Goal: Check status: Check status

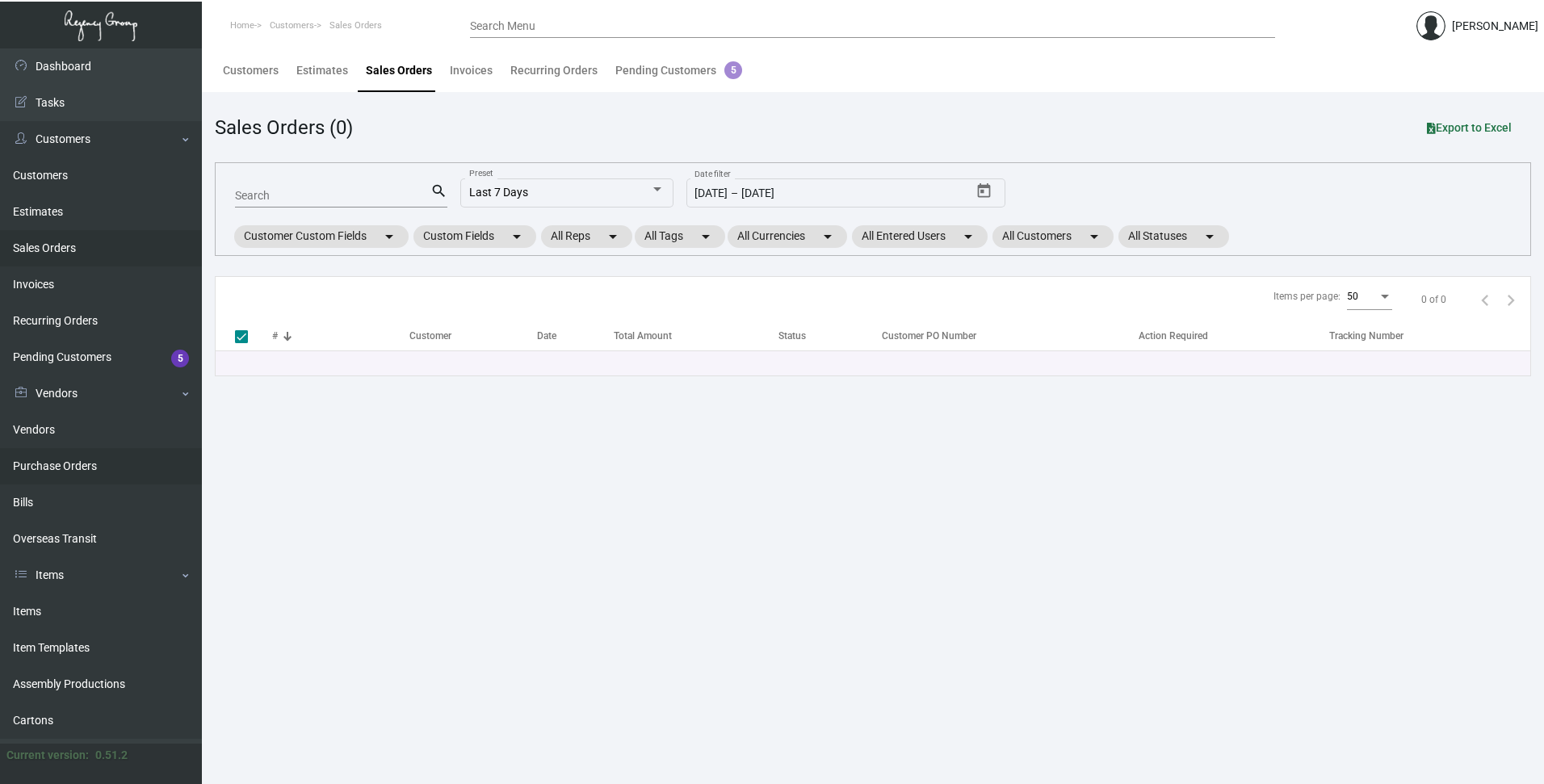
click at [54, 463] on link "Purchase Orders" at bounding box center [101, 466] width 202 height 36
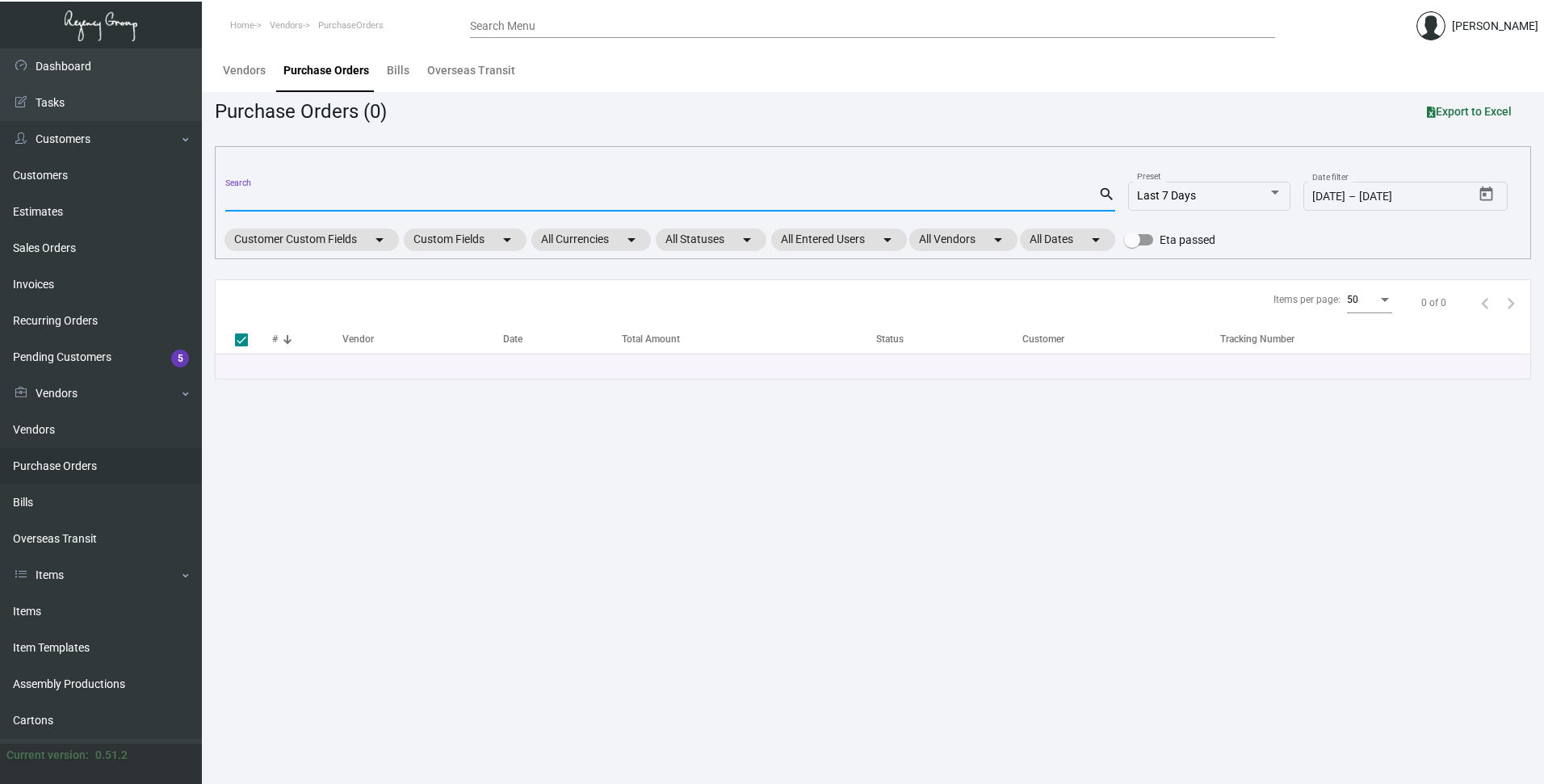
click at [253, 202] on input "Search" at bounding box center [661, 198] width 873 height 12
paste input "106234"
type input "106234"
checkbox input "false"
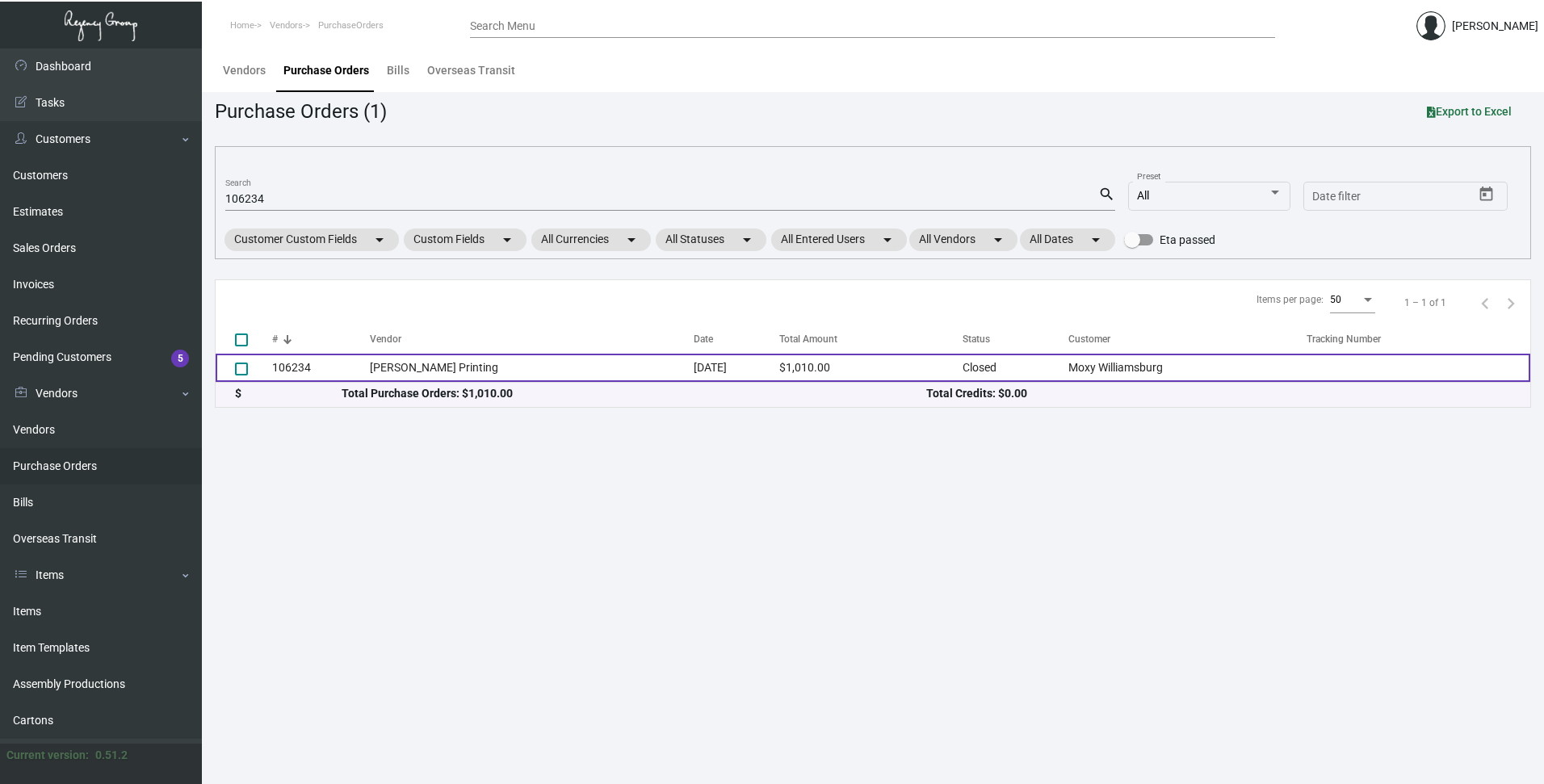
click at [284, 369] on td "106234" at bounding box center [321, 368] width 98 height 29
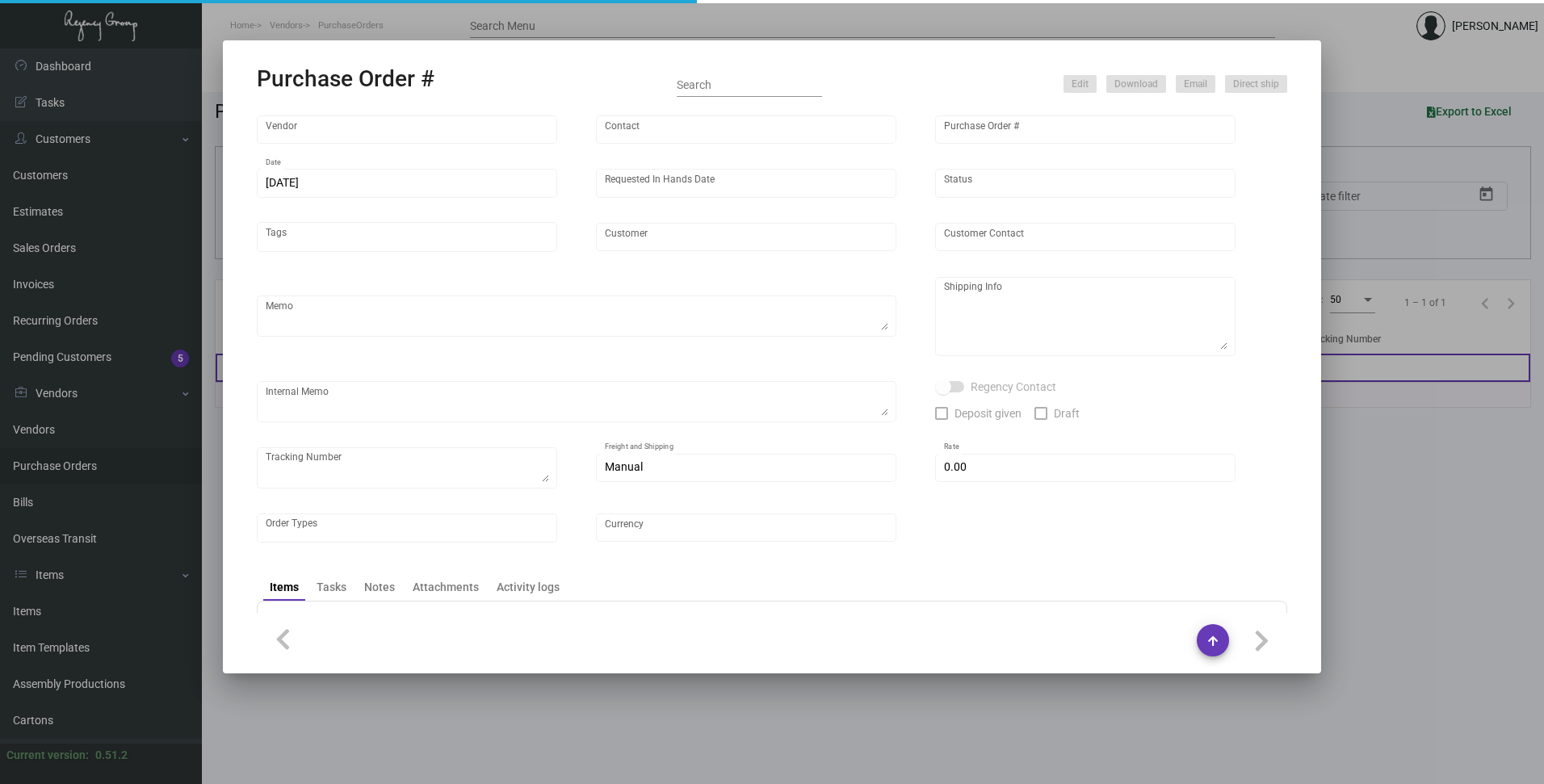
type input "[PERSON_NAME] Printing"
type input "[PERSON_NAME]"
type input "106234"
type input "[DATE]"
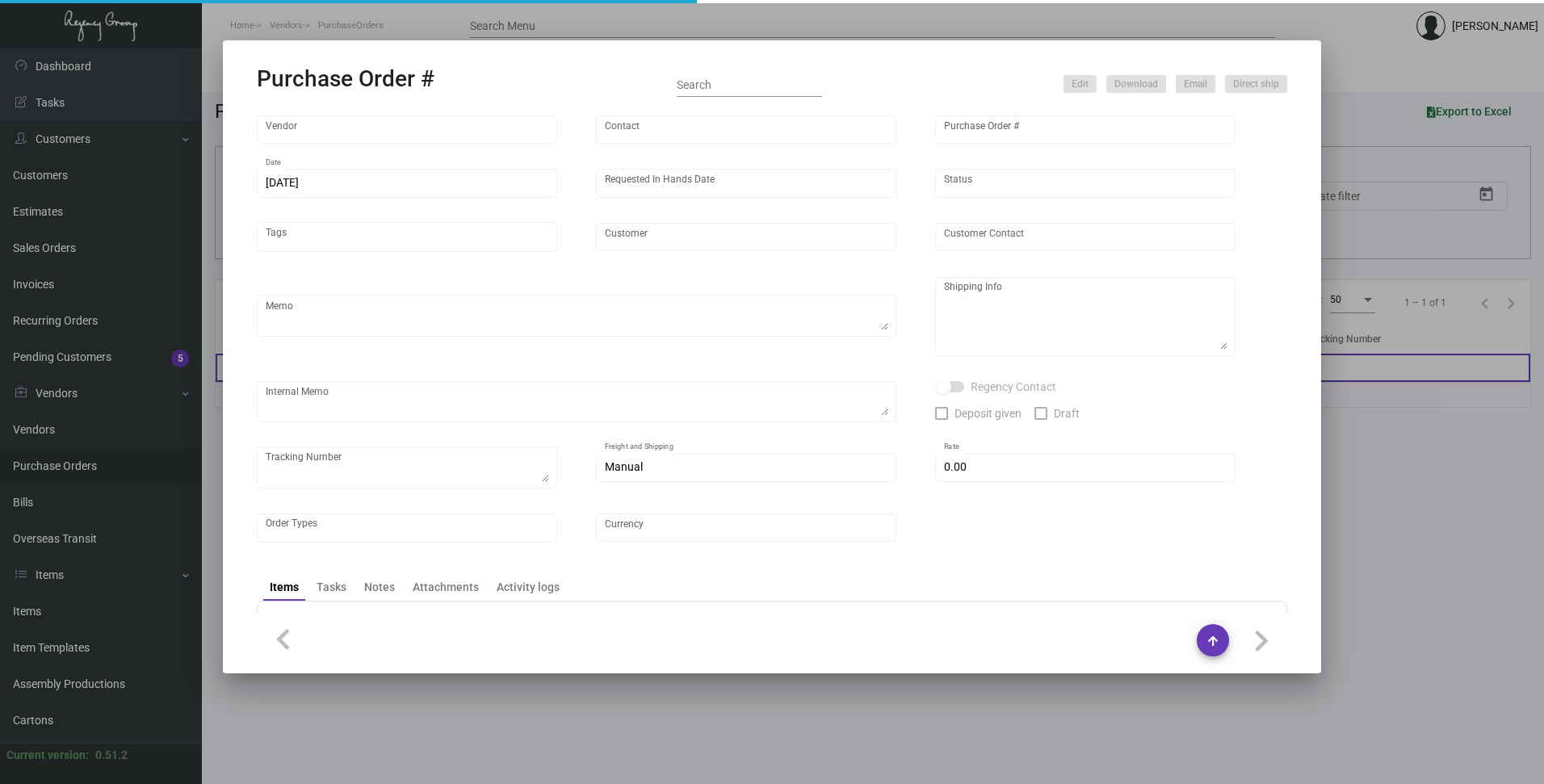
type input "Moxy Williamsburg"
type input "[PERSON_NAME]"
type textarea ""Please send proof for approval to [EMAIL_ADDRESS][DOMAIN_NAME] with me cc'ed. …"
type textarea "9K to our Warehouse: Regency Group NJ – [PERSON_NAME] [STREET_ADDRESS] 1 k to h…"
type textarea "LK - 7/15 - Requested an update/ESD. LK - 7/15 - "We have the die ordered" LK -…"
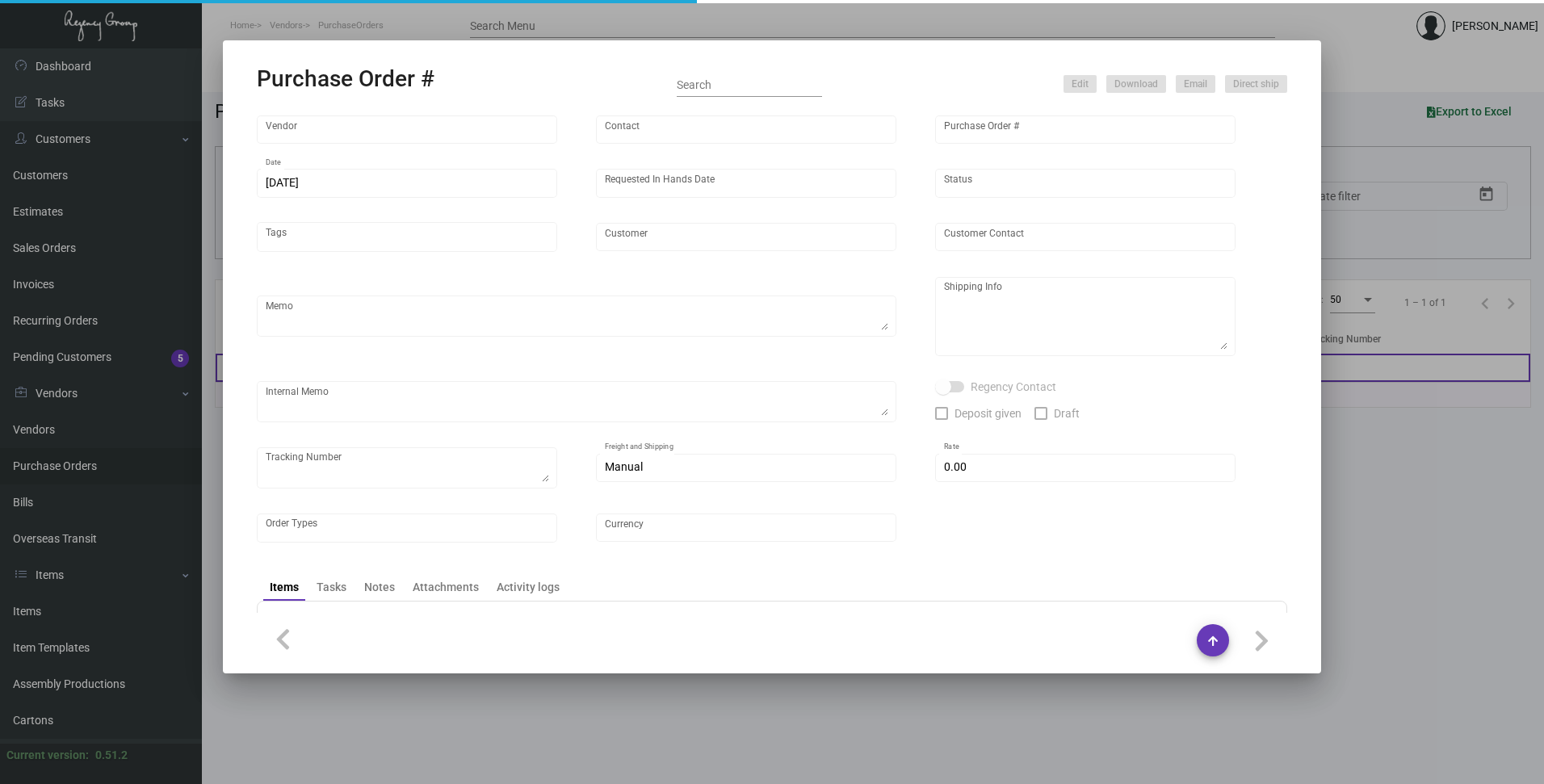
type input "$ 0.00"
type input "United States Dollar $"
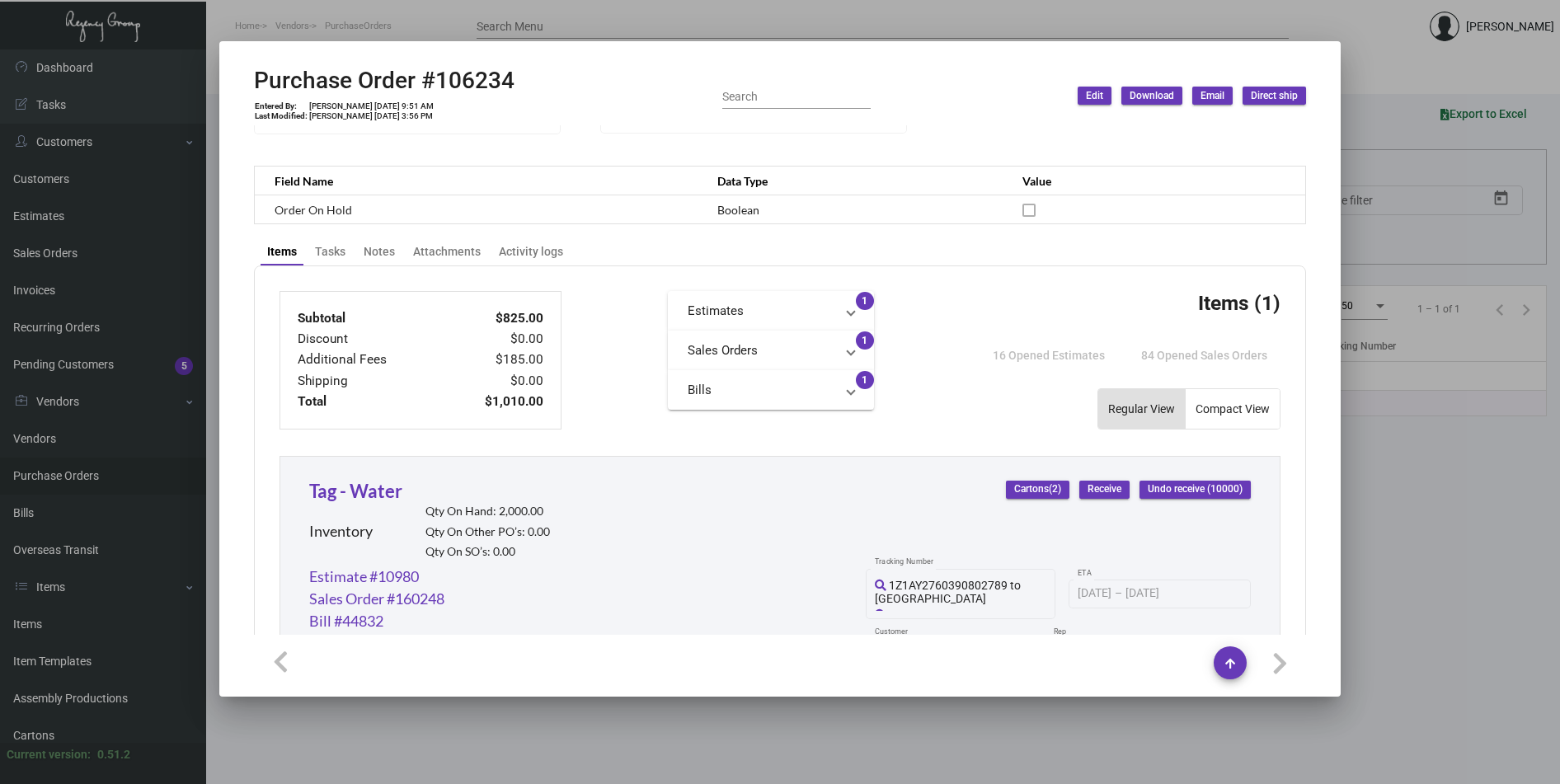
scroll to position [198, 0]
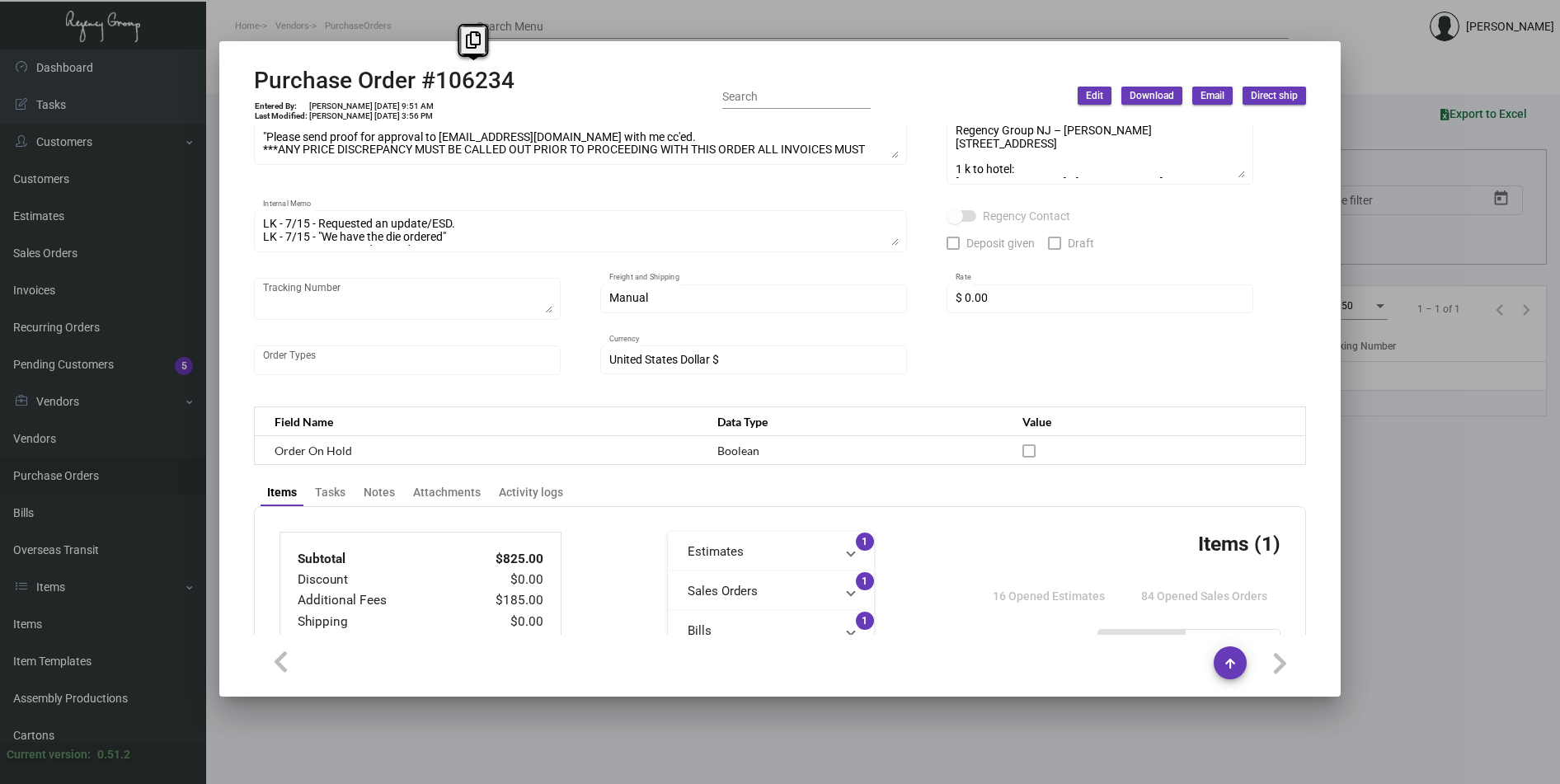
drag, startPoint x: 520, startPoint y: 78, endPoint x: 435, endPoint y: 78, distance: 85.0
click at [435, 78] on div "Purchase Order #106234 Entered By: [PERSON_NAME] [DATE] 9:51 AM Last Modified: …" at bounding box center [780, 96] width 1052 height 59
copy h2 "106234"
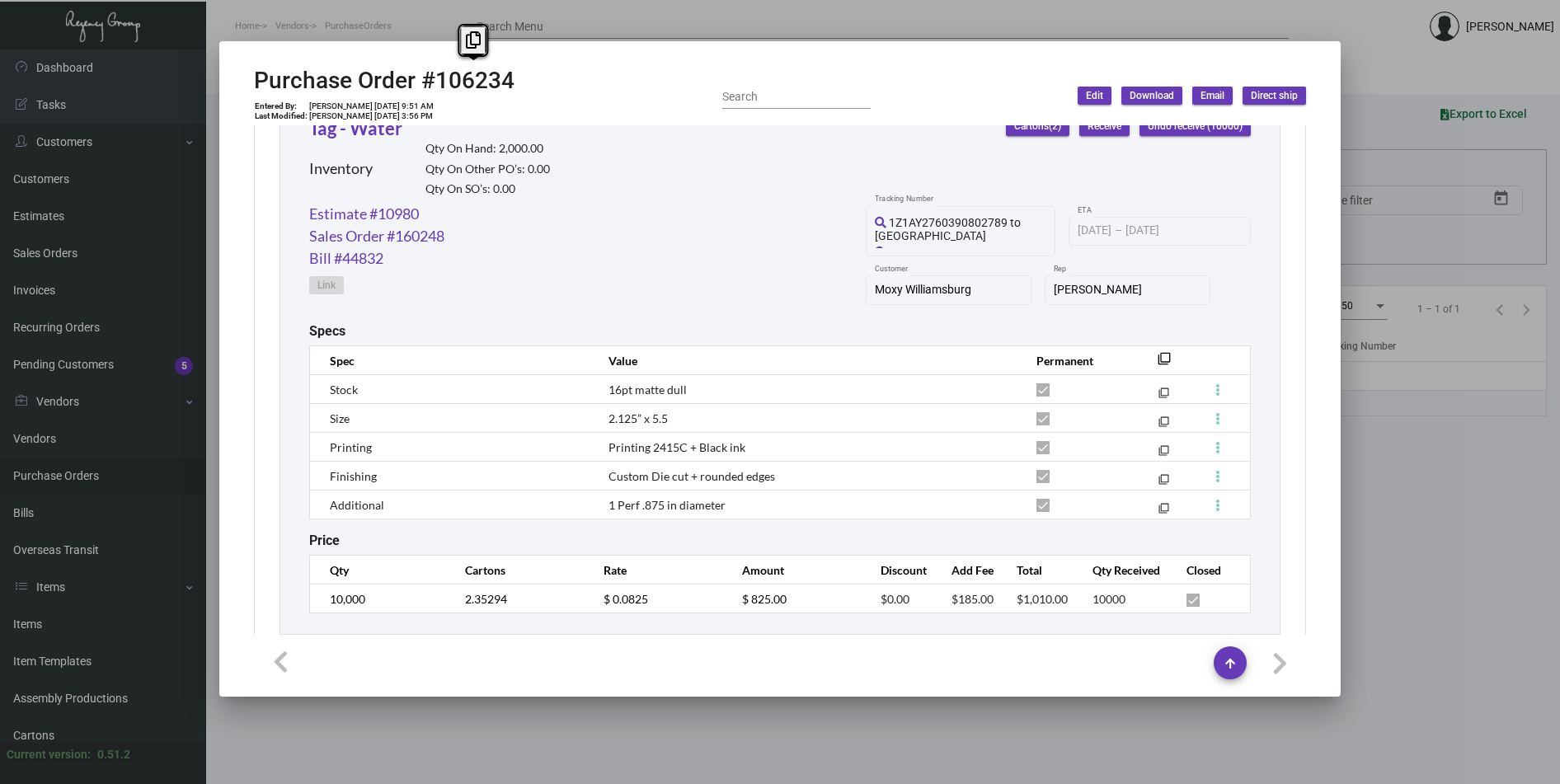
scroll to position [837, 0]
